Goal: Task Accomplishment & Management: Use online tool/utility

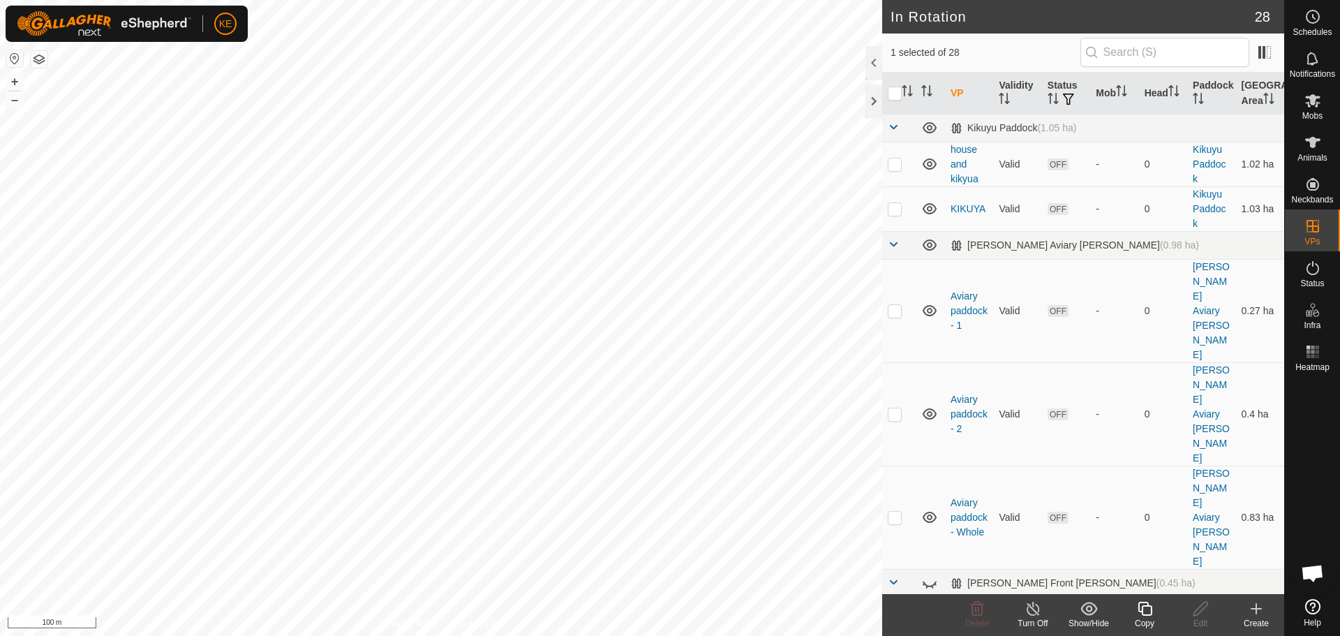
click at [1146, 607] on icon at bounding box center [1144, 608] width 17 height 17
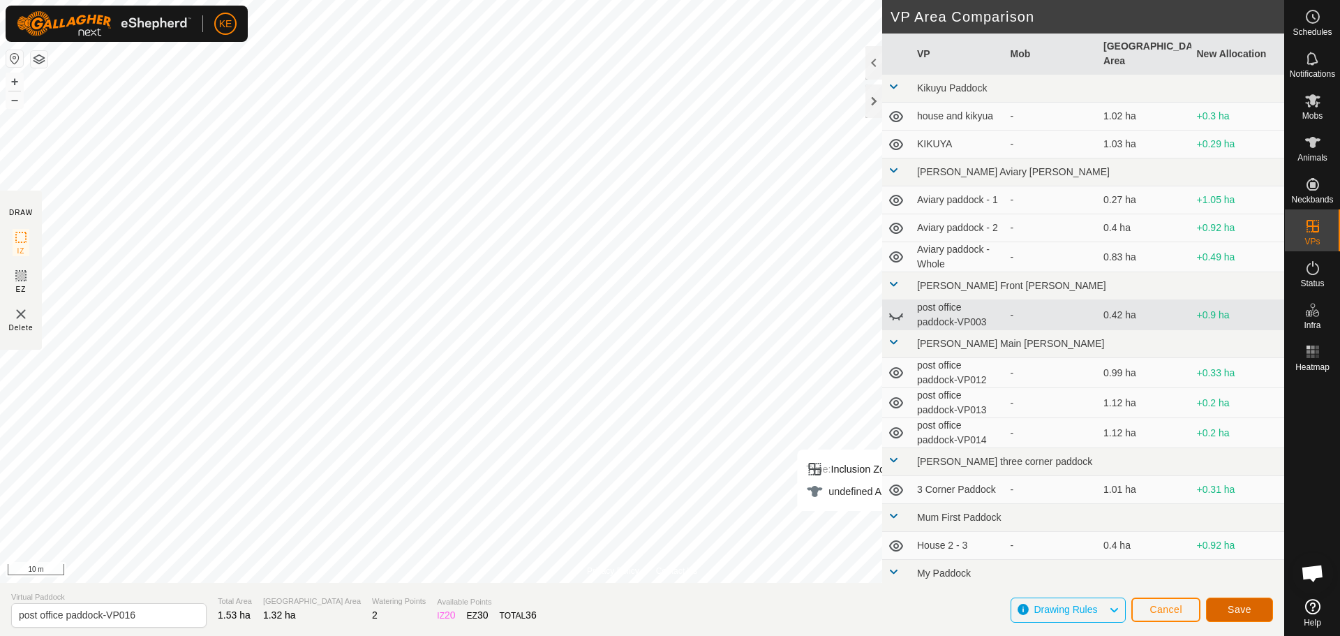
click at [1239, 614] on span "Save" at bounding box center [1240, 609] width 24 height 11
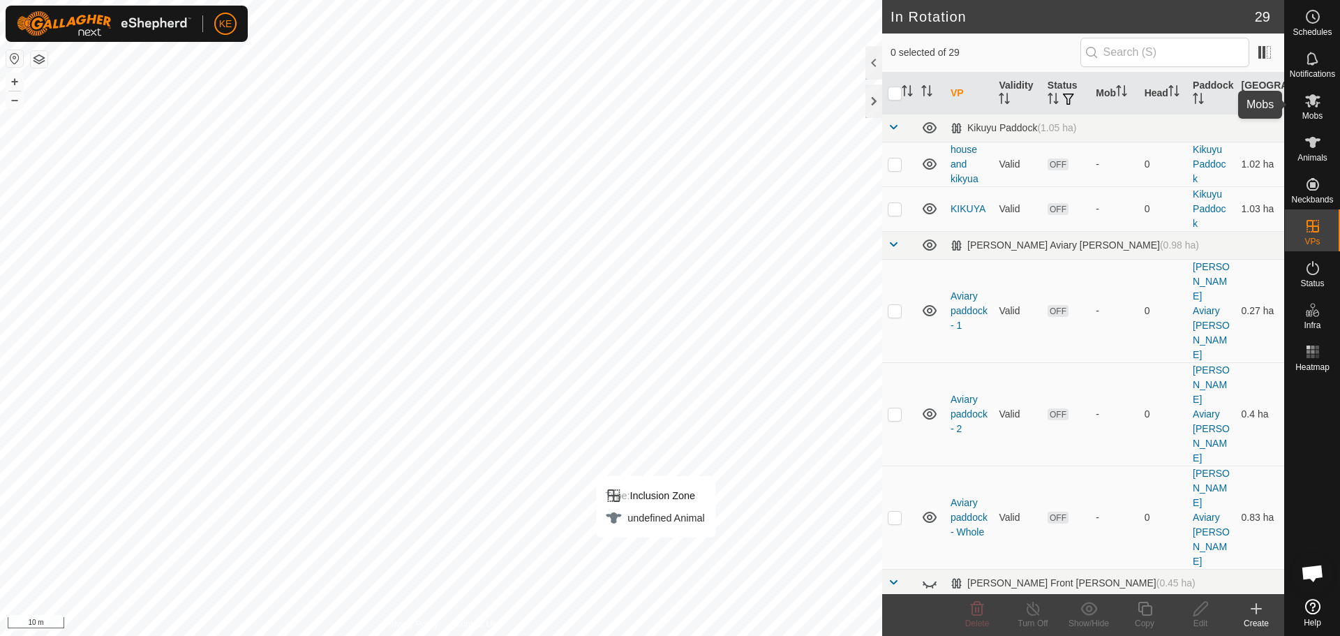
click at [1318, 103] on icon at bounding box center [1312, 100] width 15 height 13
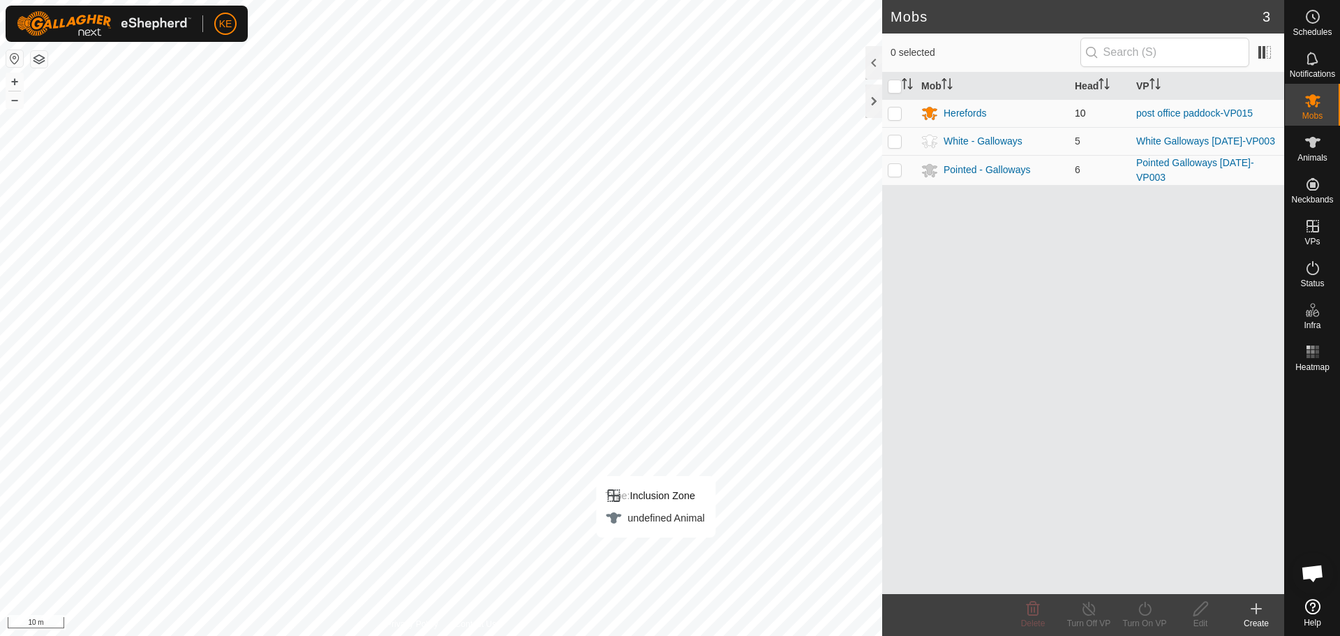
click at [897, 114] on p-checkbox at bounding box center [895, 112] width 14 height 11
checkbox input "true"
click at [1135, 617] on div "Turn On VP" at bounding box center [1145, 623] width 56 height 13
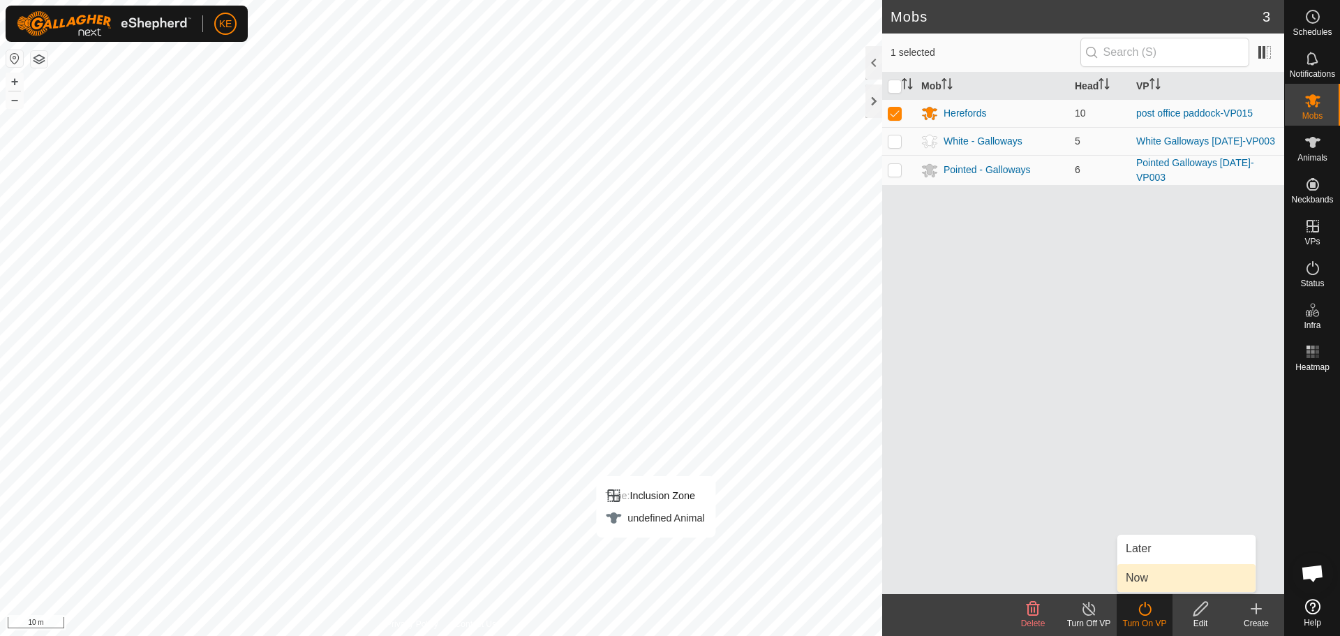
click at [1145, 574] on link "Now" at bounding box center [1186, 578] width 138 height 28
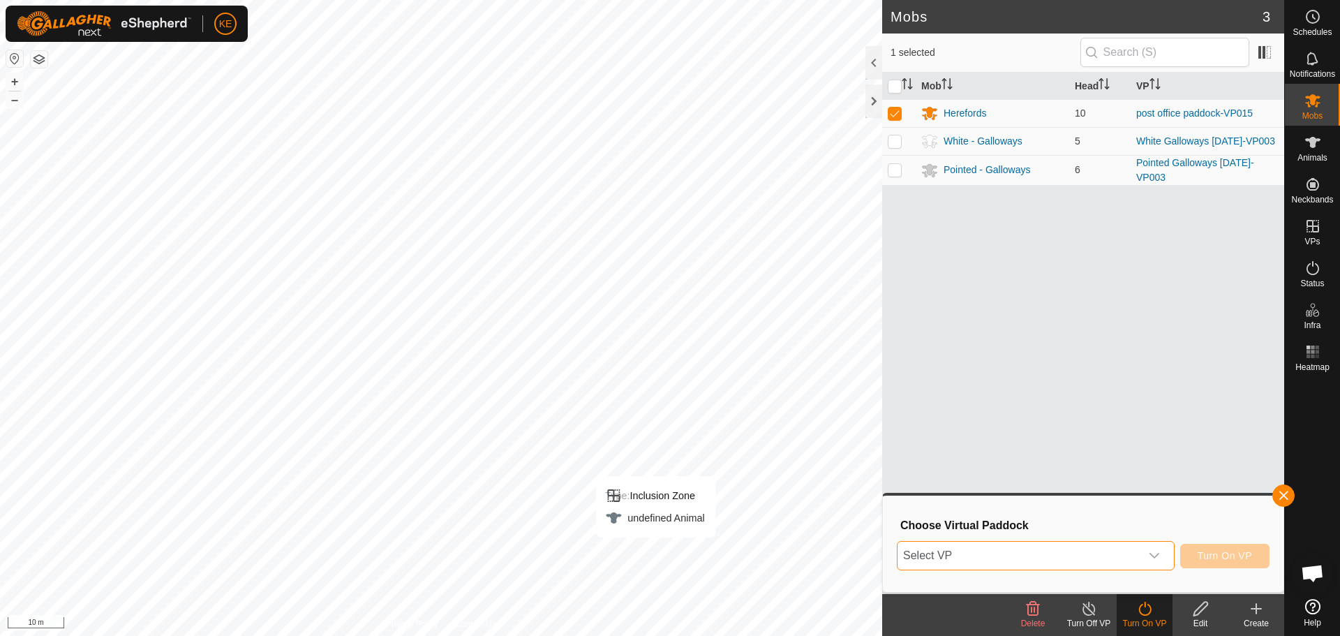
click at [1086, 560] on span "Select VP" at bounding box center [1018, 556] width 243 height 28
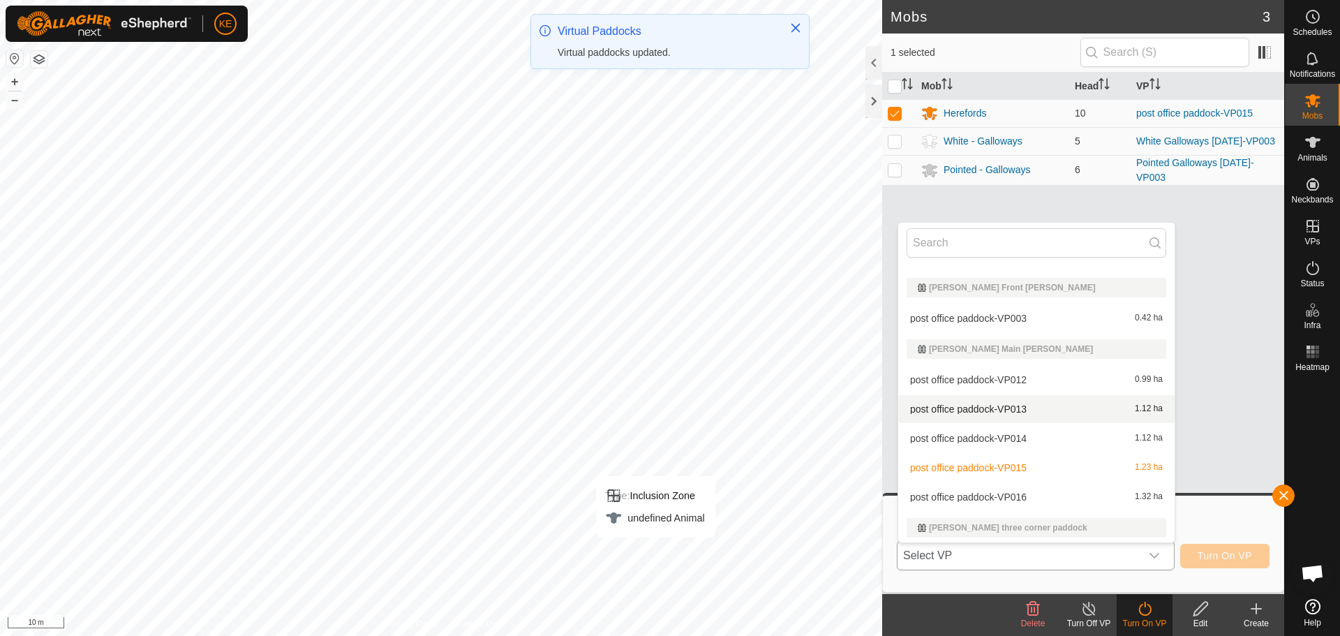
scroll to position [209, 0]
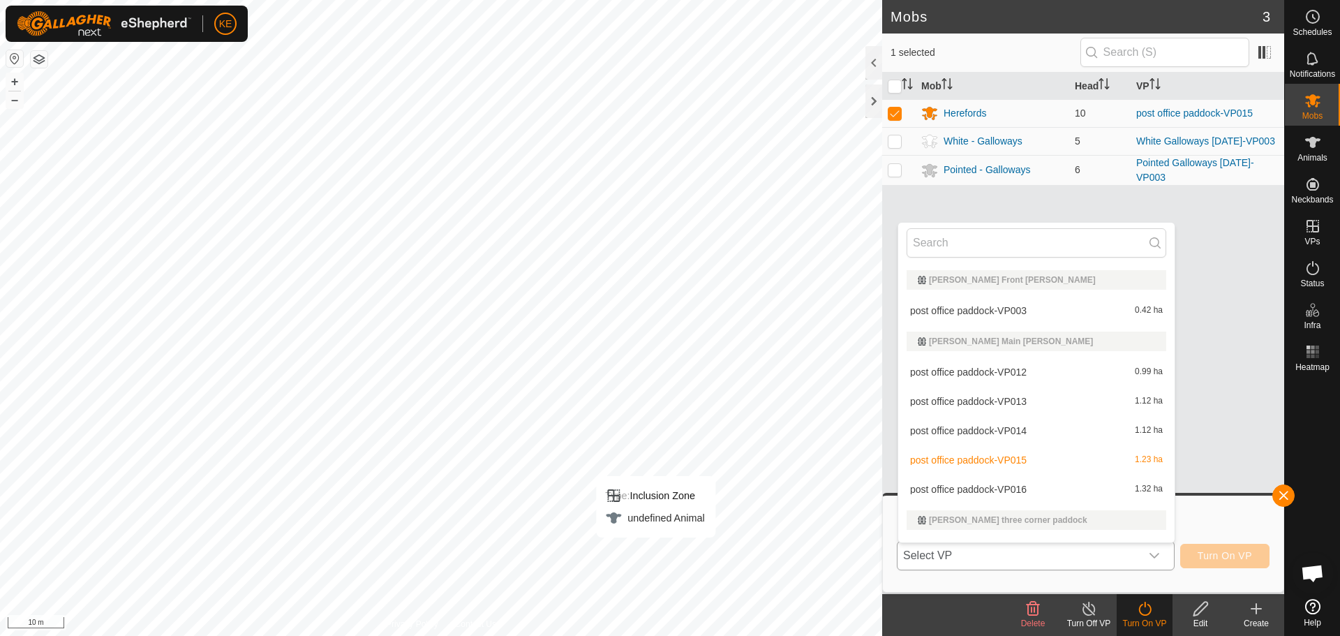
click at [1004, 489] on li "post office paddock-VP016 1.32 ha" at bounding box center [1036, 489] width 276 height 28
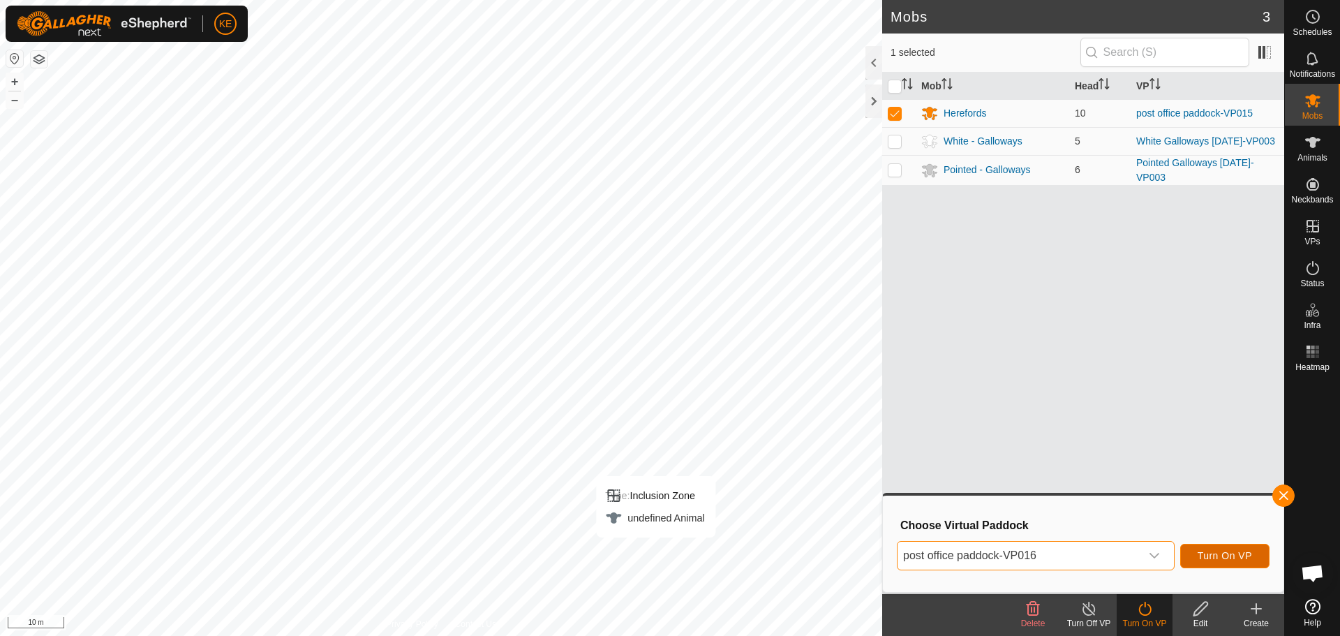
click at [1218, 555] on span "Turn On VP" at bounding box center [1225, 555] width 54 height 11
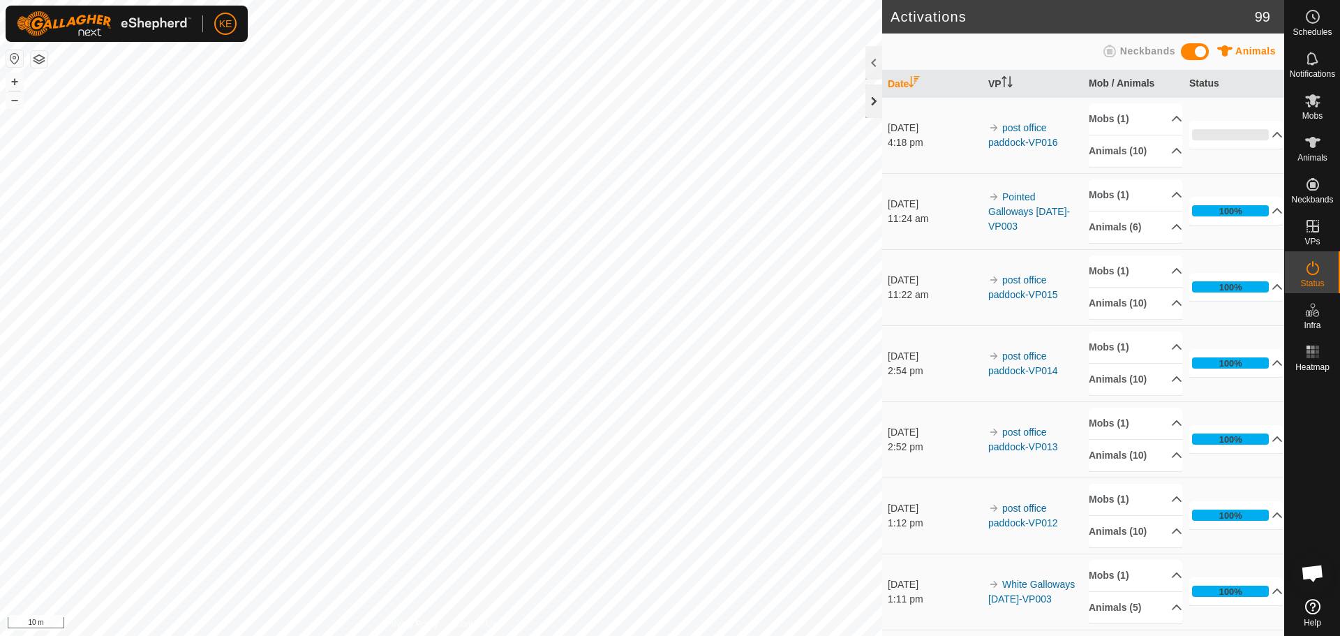
click at [878, 100] on div at bounding box center [873, 100] width 17 height 33
